Goal: Task Accomplishment & Management: Complete application form

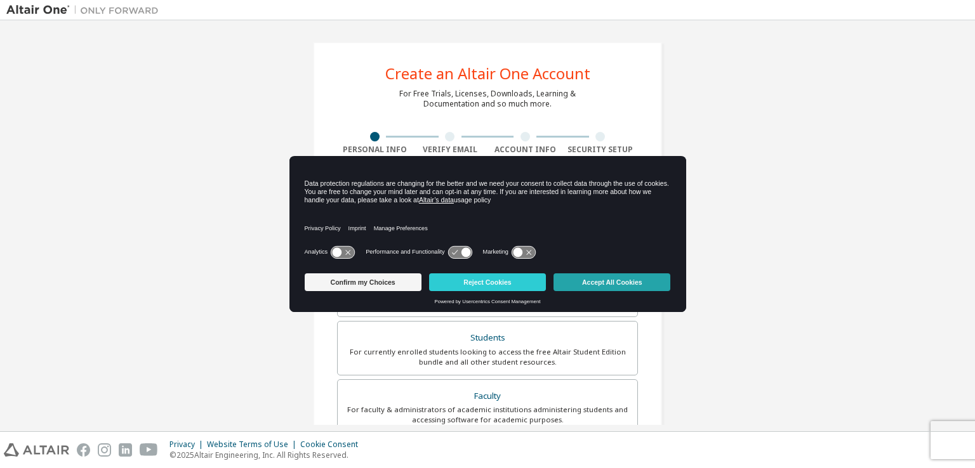
click at [581, 278] on button "Accept All Cookies" at bounding box center [611, 282] width 117 height 18
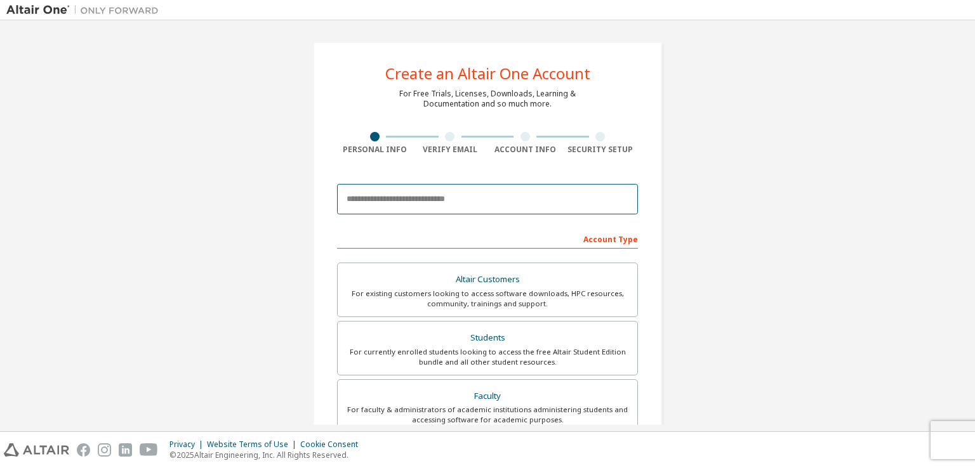
click at [463, 204] on input "email" at bounding box center [487, 199] width 301 height 30
type input "**********"
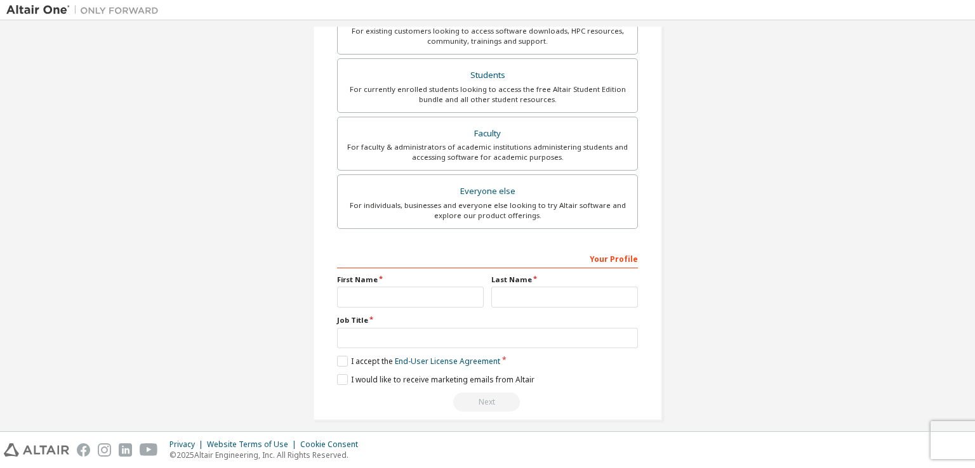
scroll to position [271, 0]
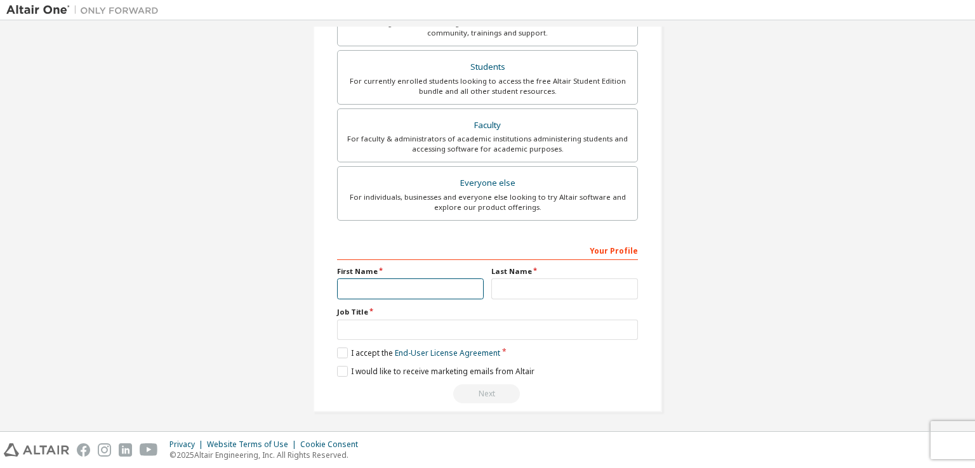
click at [398, 279] on input "text" at bounding box center [410, 289] width 147 height 21
type input "********"
click at [510, 289] on input "text" at bounding box center [564, 289] width 147 height 21
type input "*******"
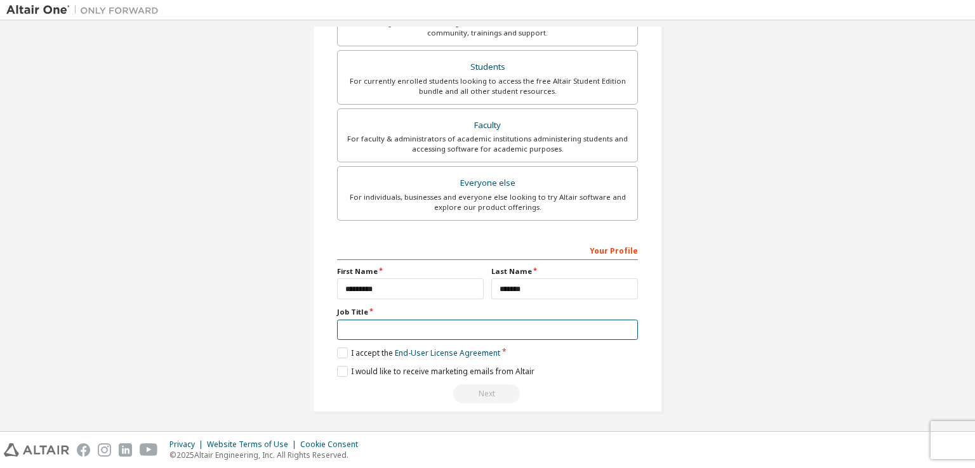
click at [417, 329] on input "text" at bounding box center [487, 330] width 301 height 21
type input "*******"
click at [341, 351] on label "I accept the End-User License Agreement" at bounding box center [418, 353] width 163 height 11
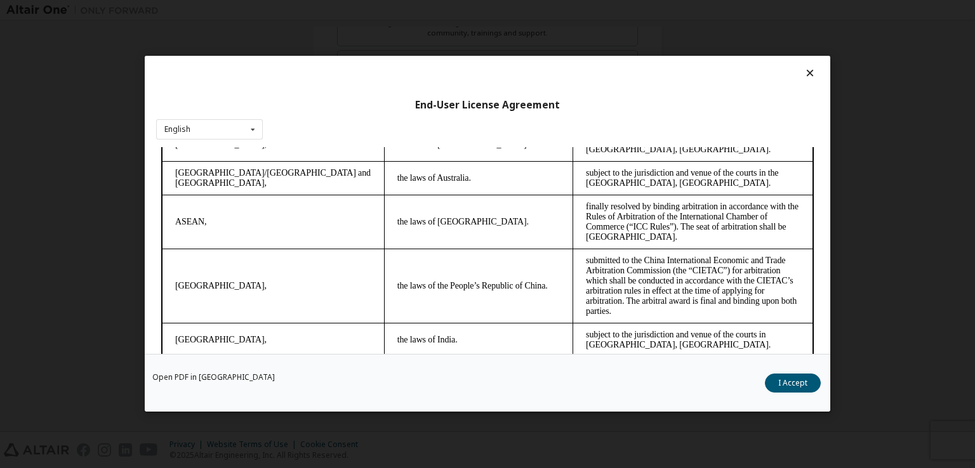
scroll to position [3560, 0]
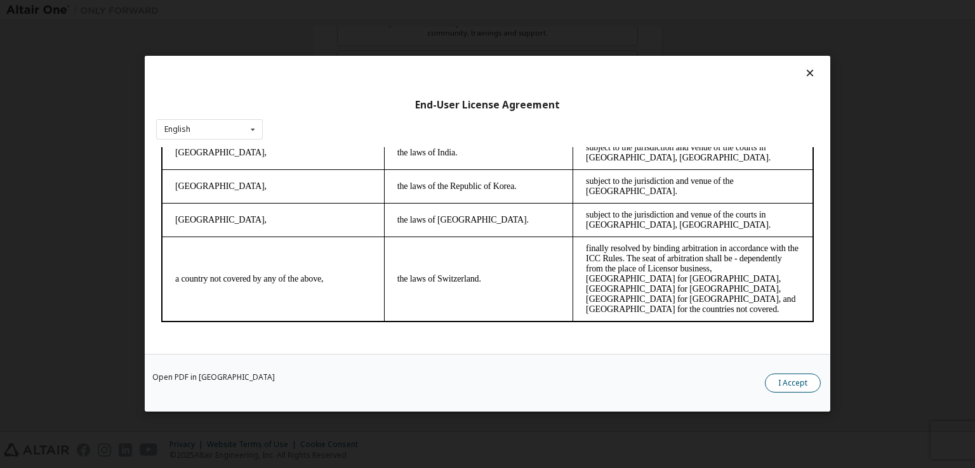
click at [799, 384] on button "I Accept" at bounding box center [793, 383] width 56 height 19
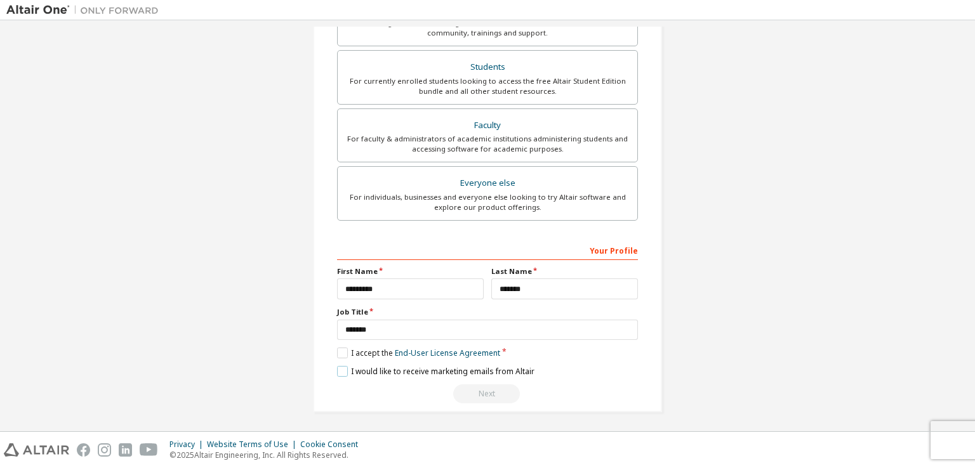
click at [348, 371] on label "I would like to receive marketing emails from Altair" at bounding box center [435, 371] width 197 height 11
click at [476, 391] on div "Next" at bounding box center [487, 393] width 301 height 19
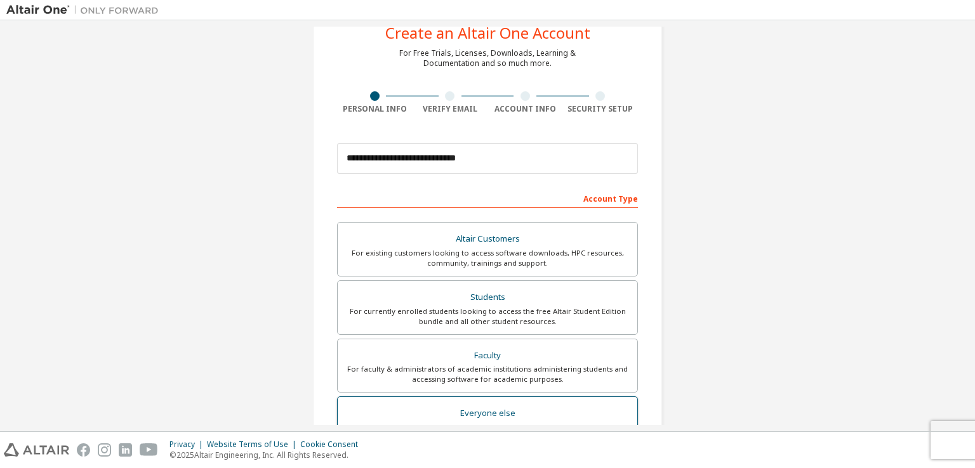
scroll to position [53, 0]
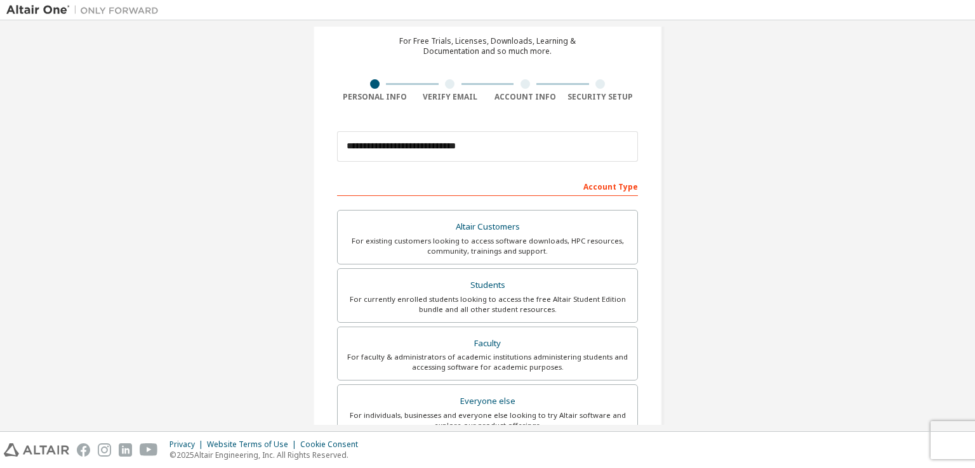
click at [448, 82] on div at bounding box center [450, 84] width 10 height 10
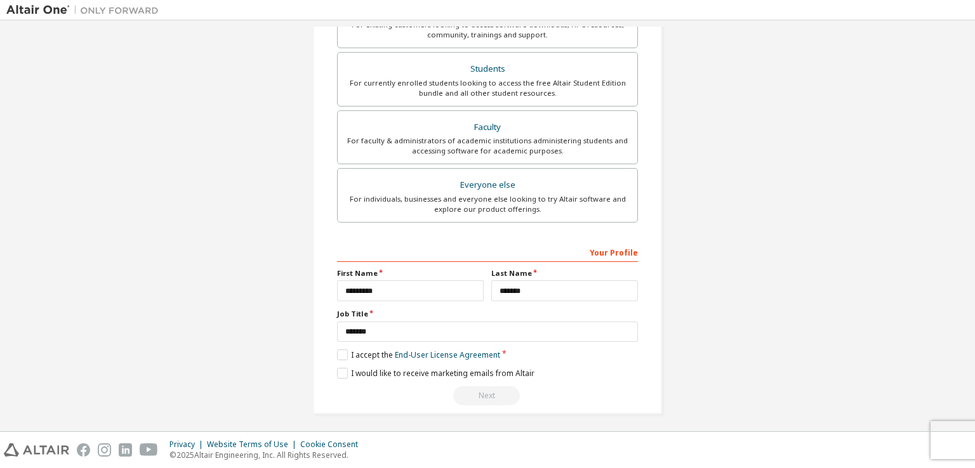
scroll to position [271, 0]
click at [462, 348] on link "End-User License Agreement" at bounding box center [447, 353] width 105 height 11
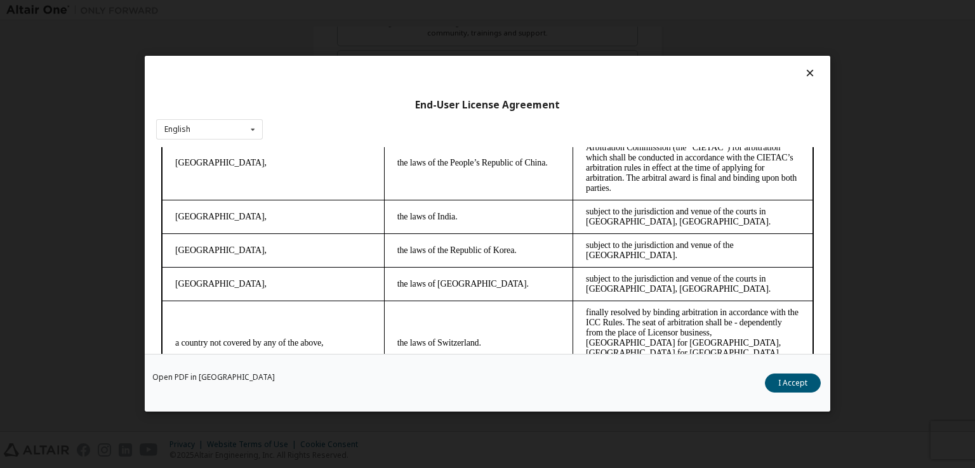
scroll to position [3560, 0]
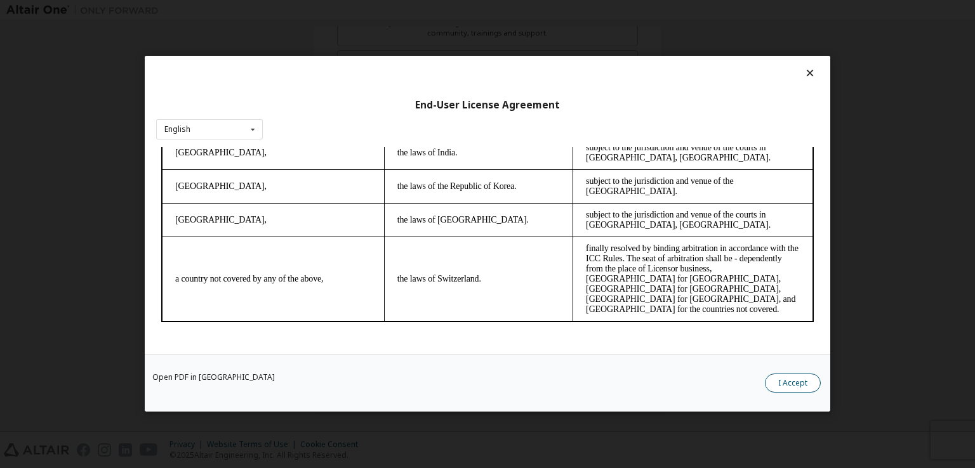
click at [794, 383] on button "I Accept" at bounding box center [793, 383] width 56 height 19
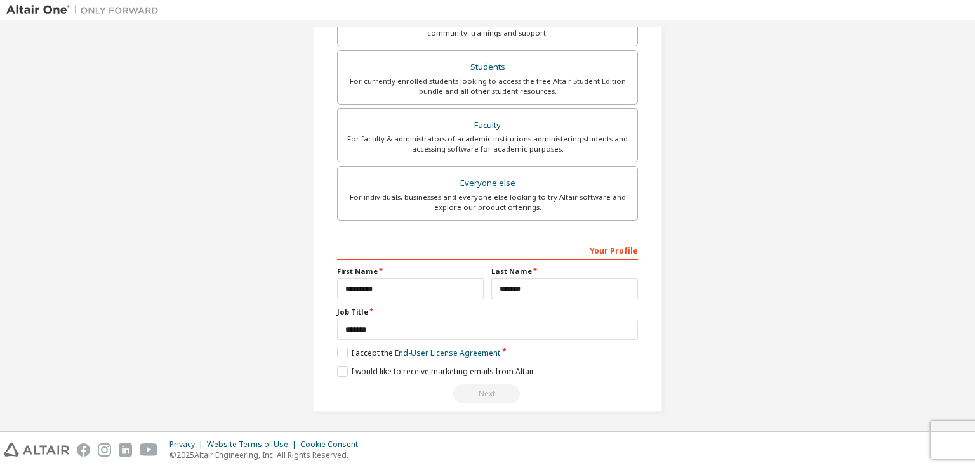
click at [476, 395] on div "Next" at bounding box center [487, 393] width 301 height 19
click at [480, 393] on div "Next" at bounding box center [487, 393] width 301 height 19
click at [612, 245] on div "Your Profile" at bounding box center [487, 250] width 301 height 20
click at [535, 252] on div "Your Profile" at bounding box center [487, 250] width 301 height 20
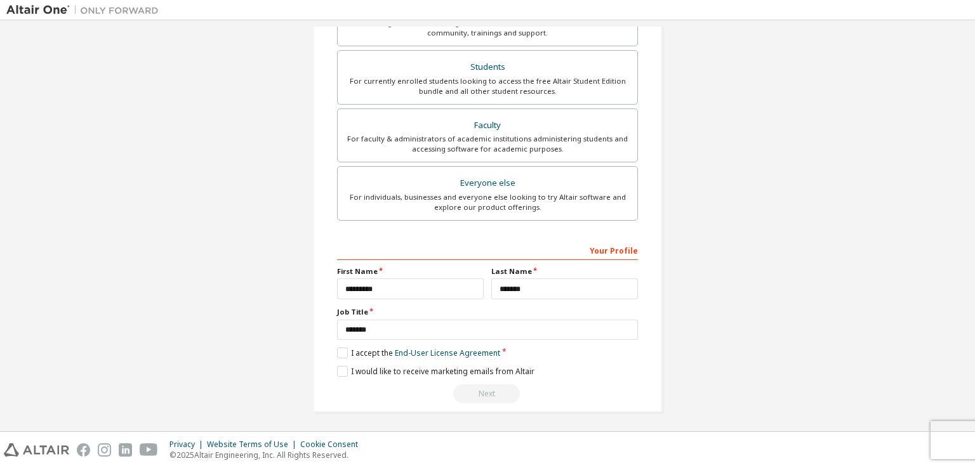
click at [533, 242] on div "Your Profile" at bounding box center [487, 250] width 301 height 20
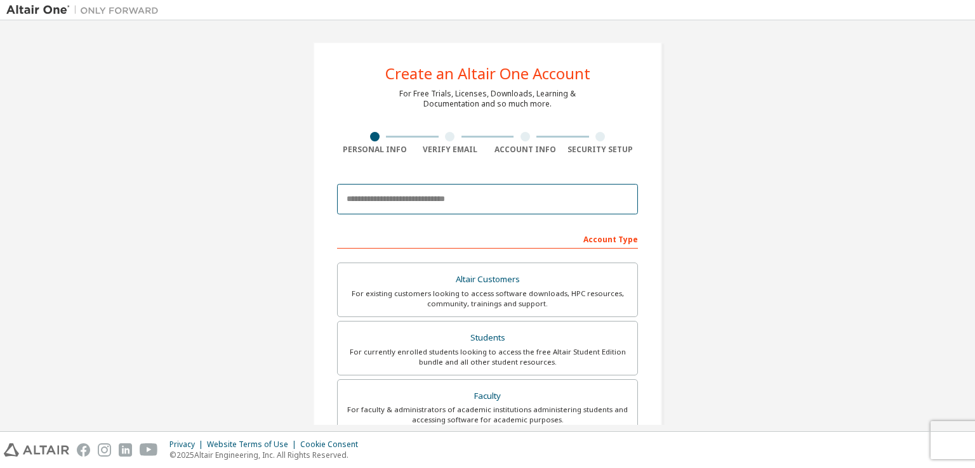
click at [543, 197] on input "email" at bounding box center [487, 199] width 301 height 30
type input "**********"
click at [615, 242] on div "Account Type" at bounding box center [487, 238] width 301 height 20
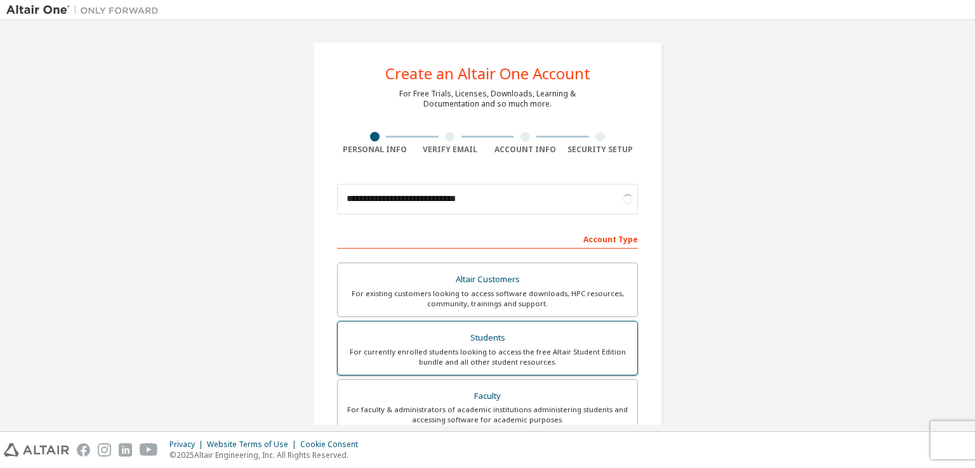
click at [509, 351] on div "For currently enrolled students looking to access the free Altair Student Editi…" at bounding box center [487, 357] width 284 height 20
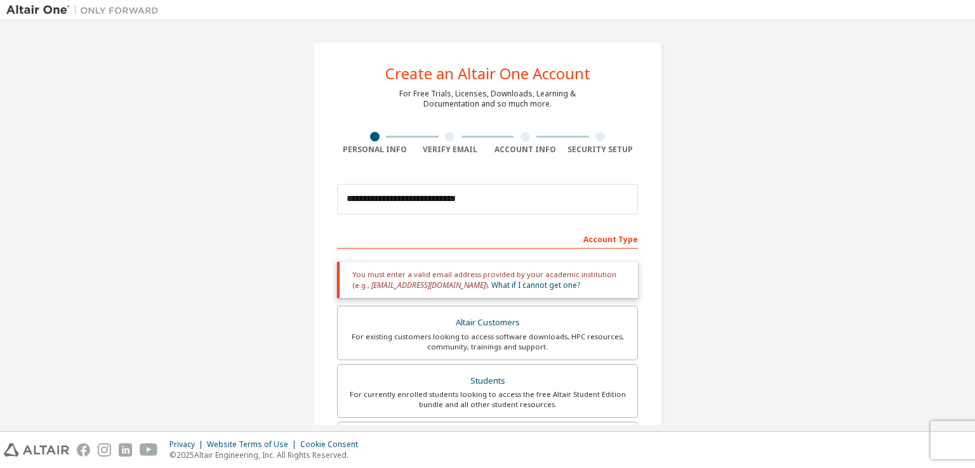
click at [456, 236] on div "Account Type" at bounding box center [487, 238] width 301 height 20
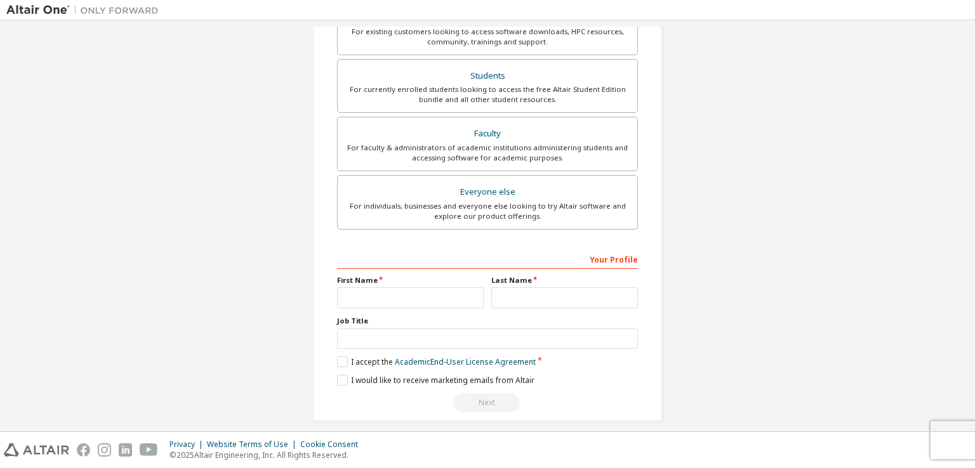
scroll to position [315, 0]
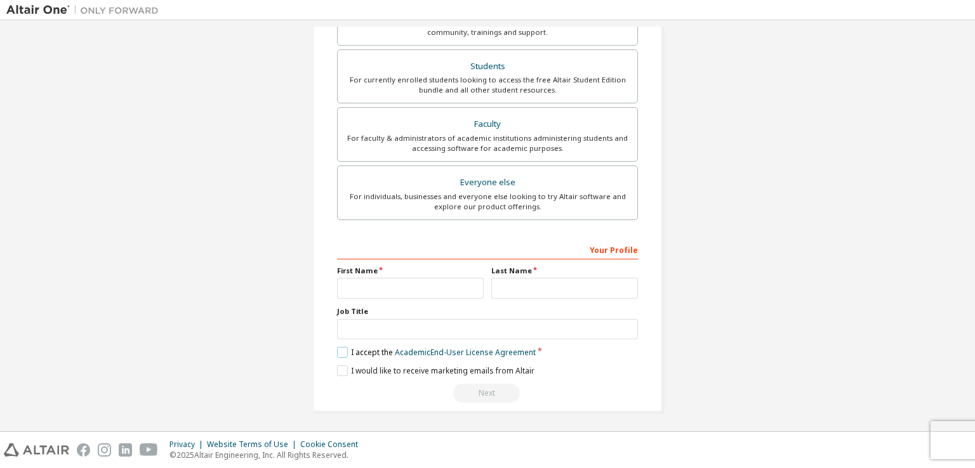
click at [345, 351] on label "I accept the Academic End-User License Agreement" at bounding box center [436, 352] width 199 height 11
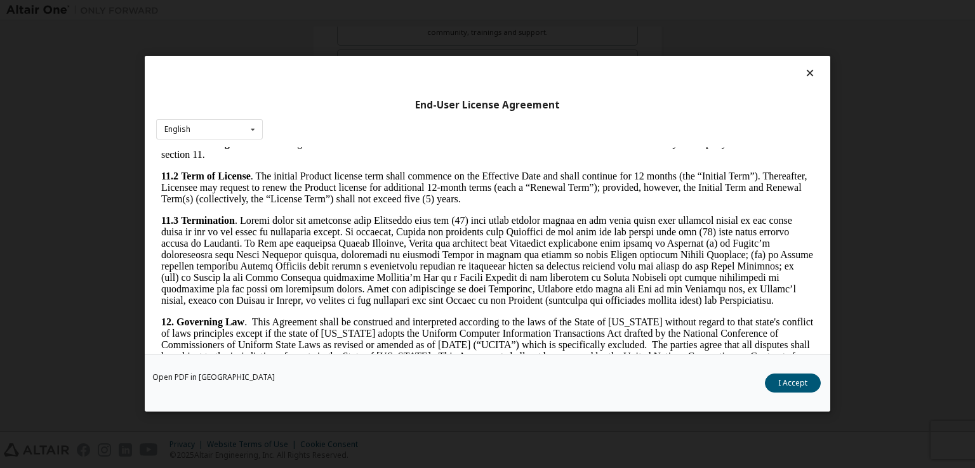
scroll to position [2117, 0]
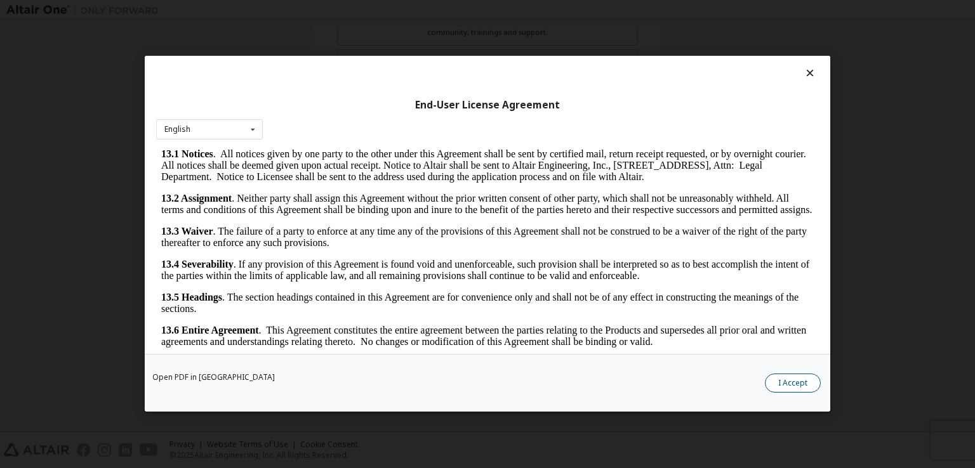
click at [789, 384] on button "I Accept" at bounding box center [793, 383] width 56 height 19
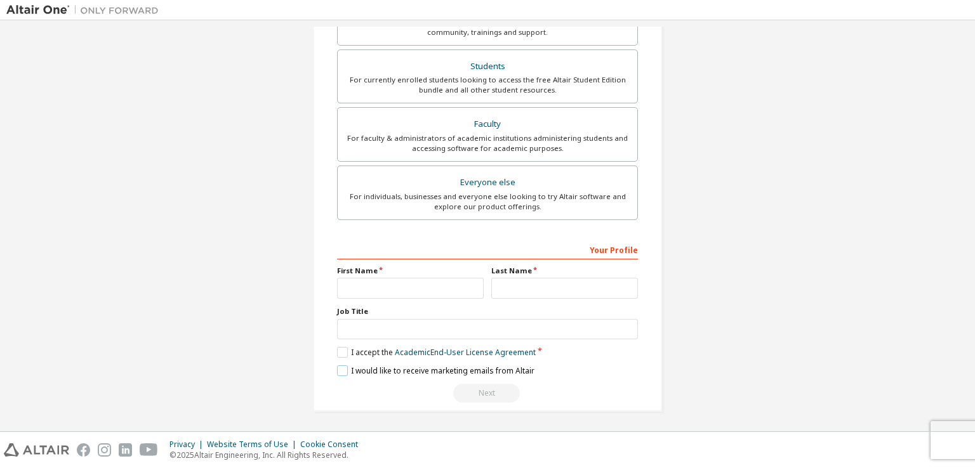
click at [343, 371] on label "I would like to receive marketing emails from Altair" at bounding box center [435, 370] width 197 height 11
click at [353, 284] on input "text" at bounding box center [410, 288] width 147 height 21
type input "********"
click at [573, 289] on input "text" at bounding box center [564, 288] width 147 height 21
type input "*******"
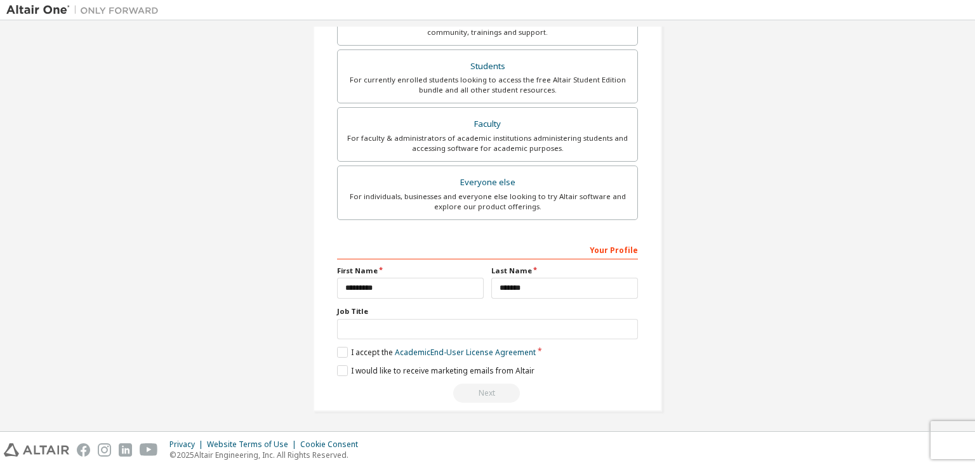
click at [468, 308] on label "Job Title" at bounding box center [487, 311] width 301 height 10
click at [459, 322] on input "text" at bounding box center [487, 329] width 301 height 21
type input "*******"
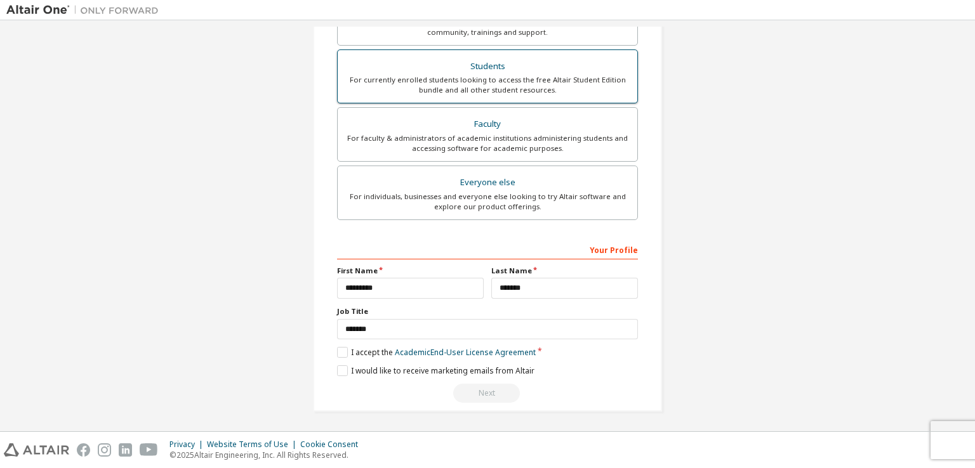
click at [532, 88] on div "For currently enrolled students looking to access the free Altair Student Editi…" at bounding box center [487, 85] width 284 height 20
click at [532, 85] on div "For currently enrolled students looking to access the free Altair Student Editi…" at bounding box center [487, 85] width 284 height 20
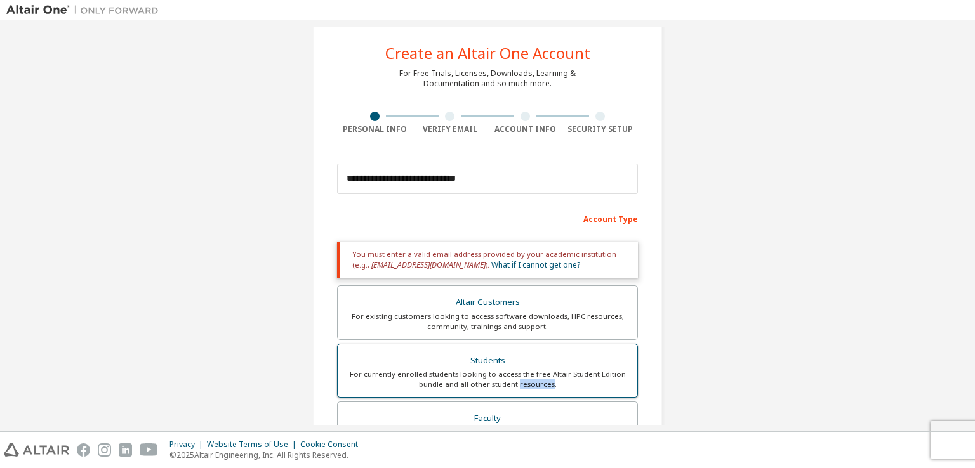
scroll to position [0, 0]
